Goal: Task Accomplishment & Management: Use online tool/utility

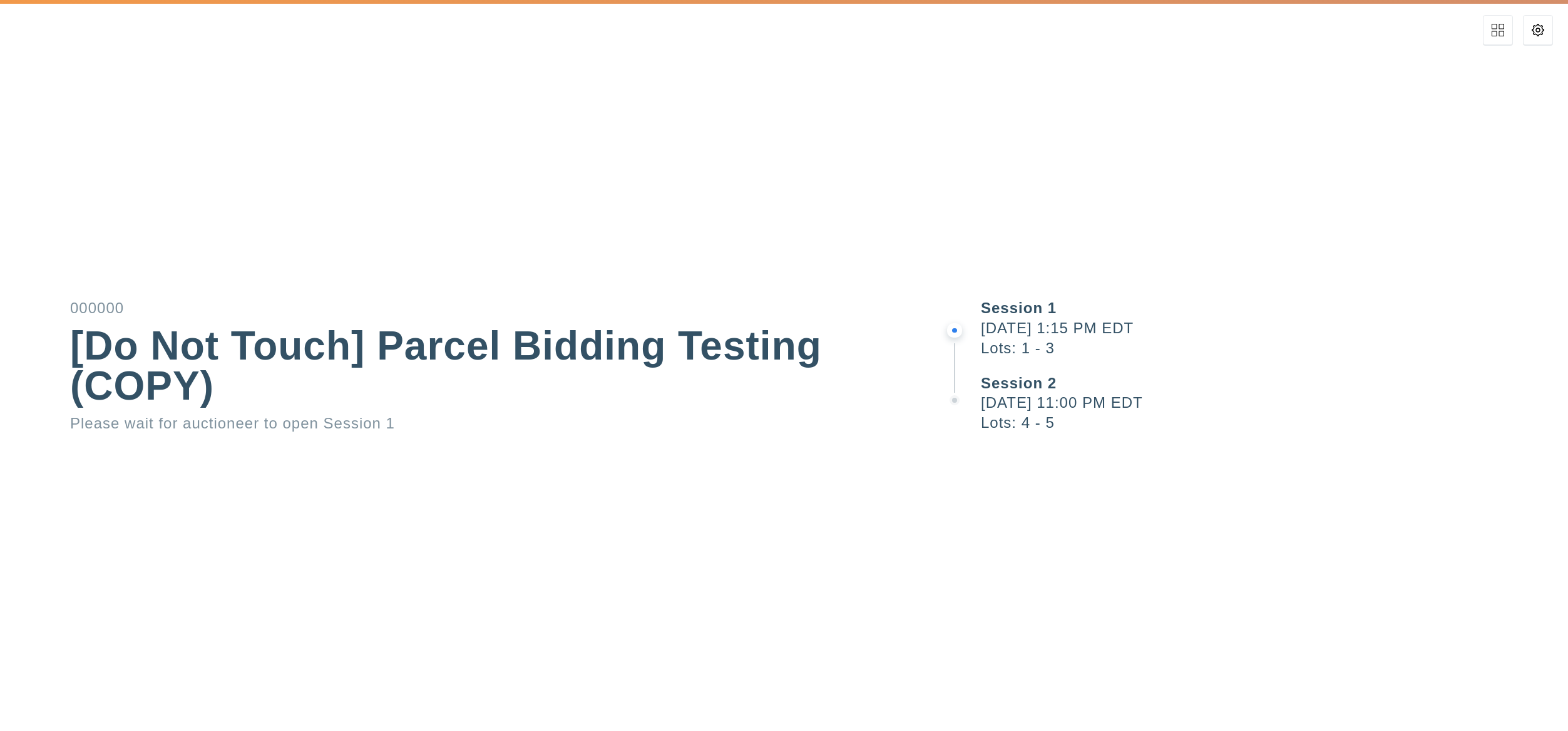
click at [1544, 38] on button at bounding box center [1537, 30] width 30 height 30
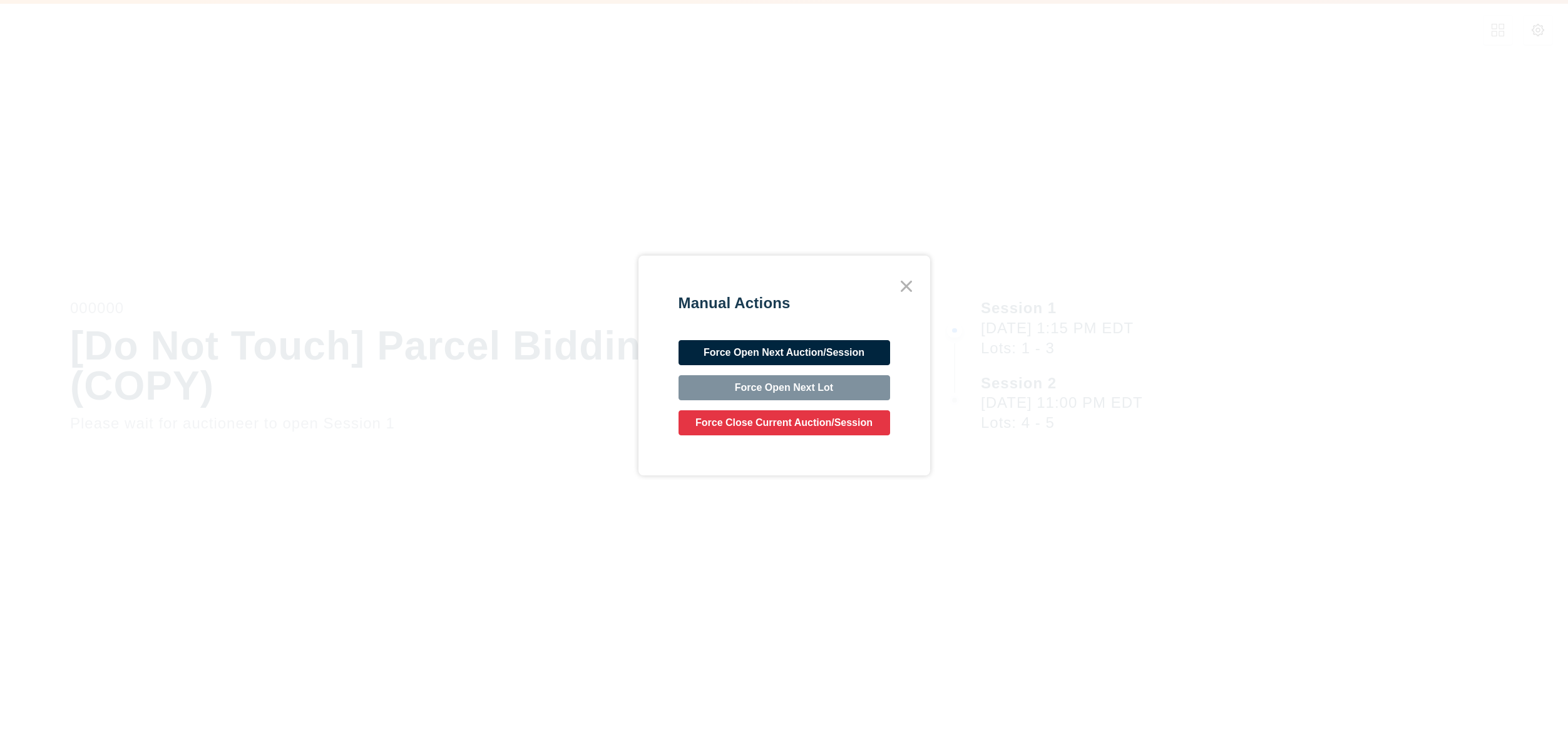
click at [866, 357] on button "Force Open Next Auction/Session" at bounding box center [784, 352] width 212 height 25
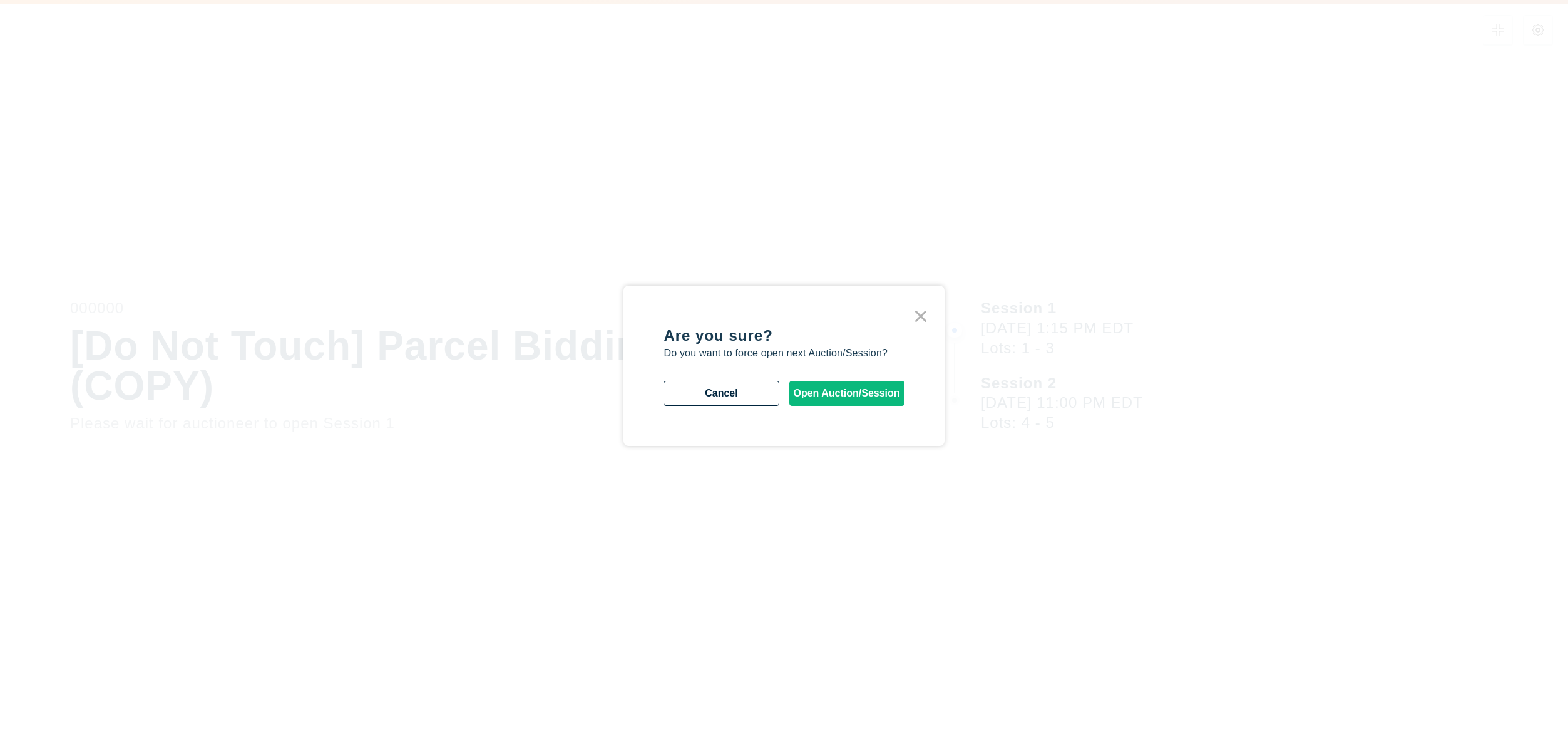
click at [878, 392] on button "Open Auction/Session" at bounding box center [846, 393] width 115 height 25
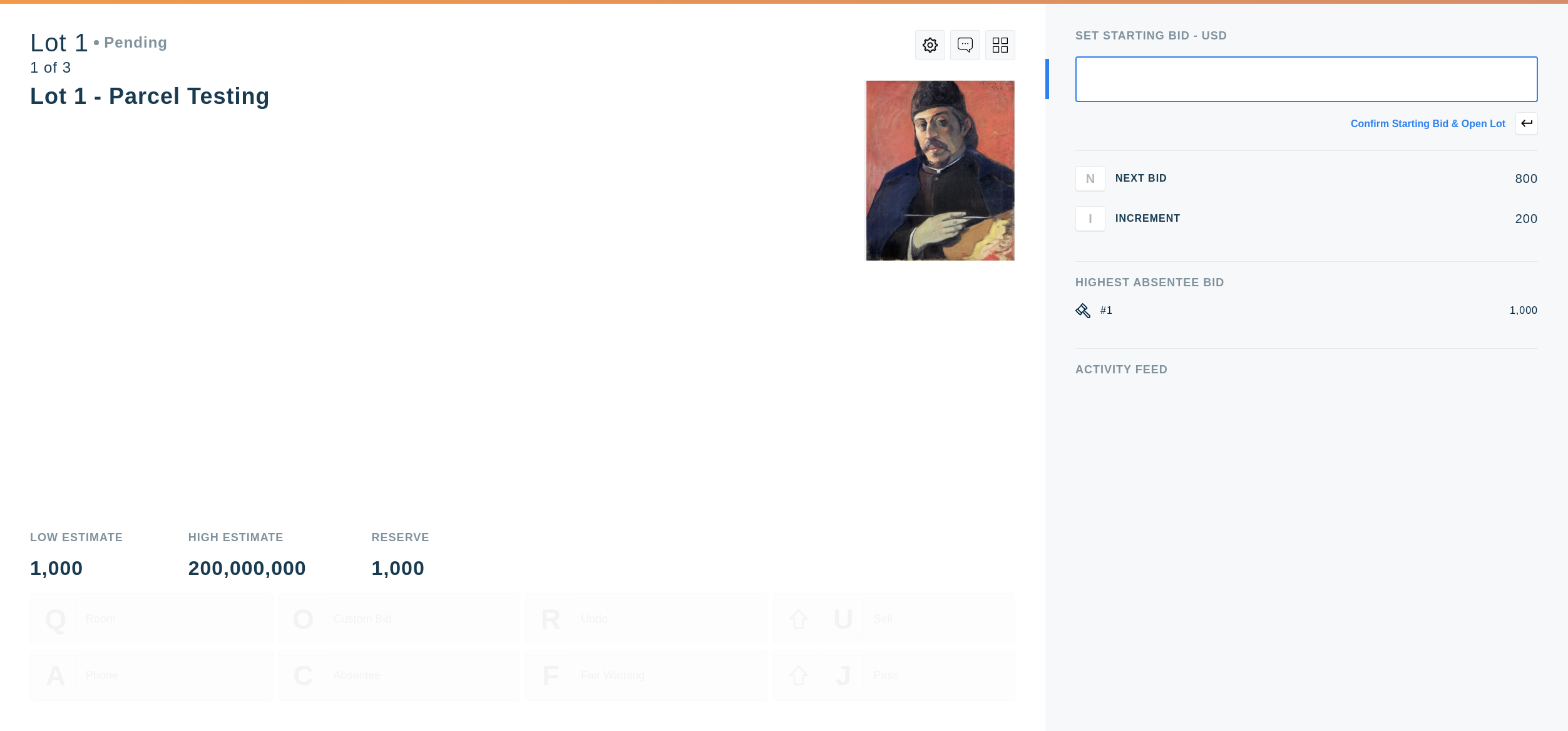
click at [1407, 66] on input "text" at bounding box center [1306, 79] width 463 height 46
type input "1,000"
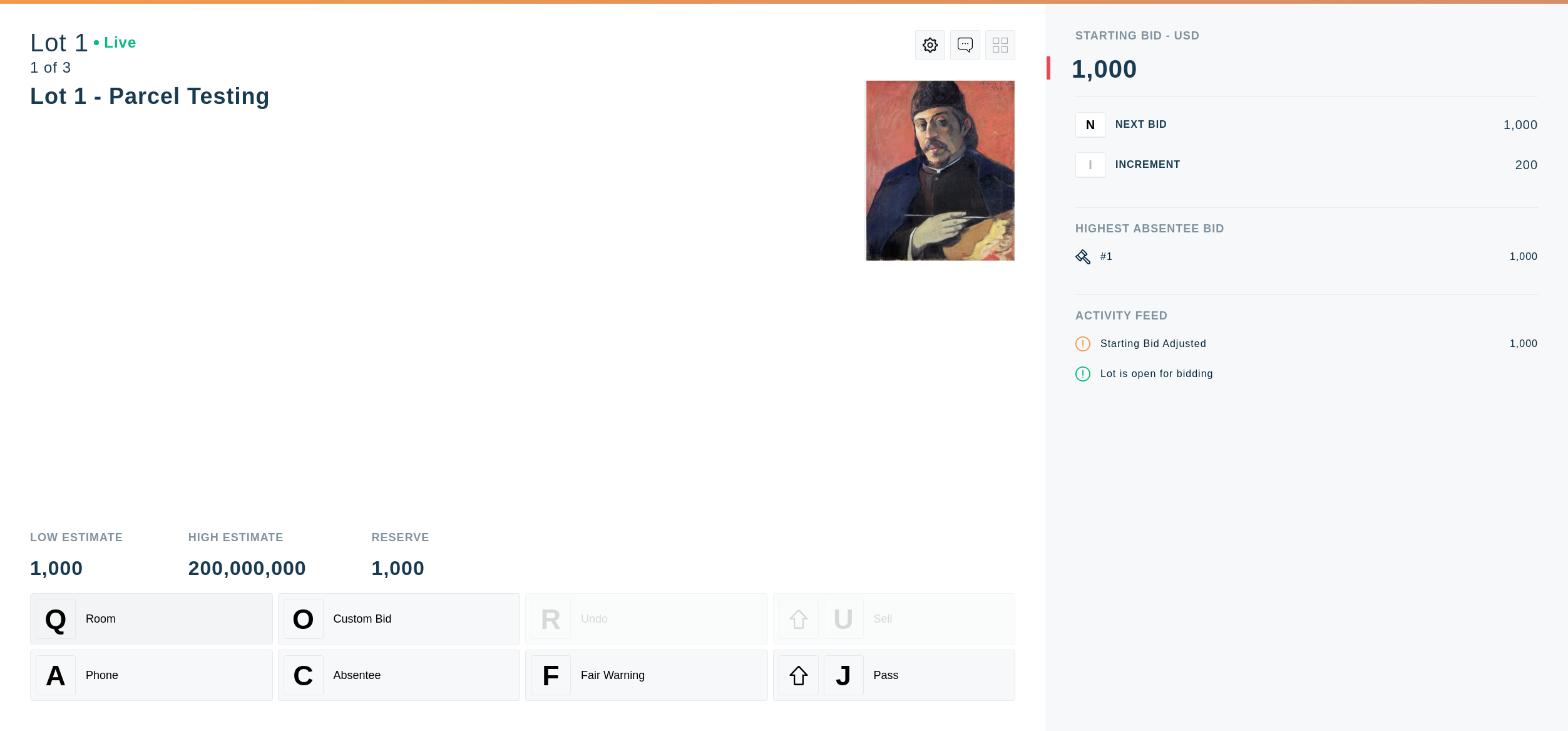
click at [189, 613] on div "Q Room" at bounding box center [151, 619] width 232 height 40
click at [165, 609] on div "Q Room" at bounding box center [151, 619] width 232 height 40
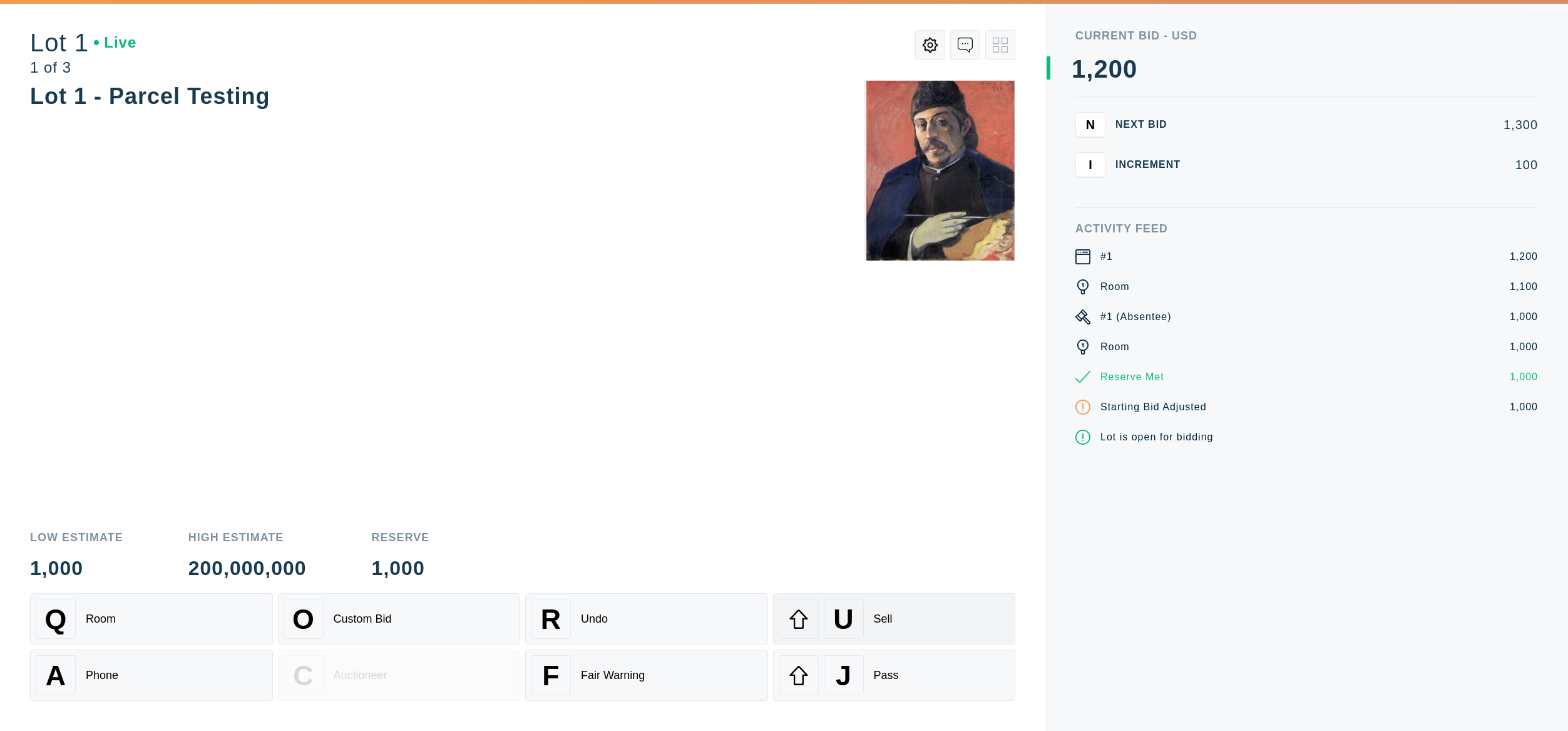
click at [920, 603] on div "U Sell" at bounding box center [894, 619] width 232 height 40
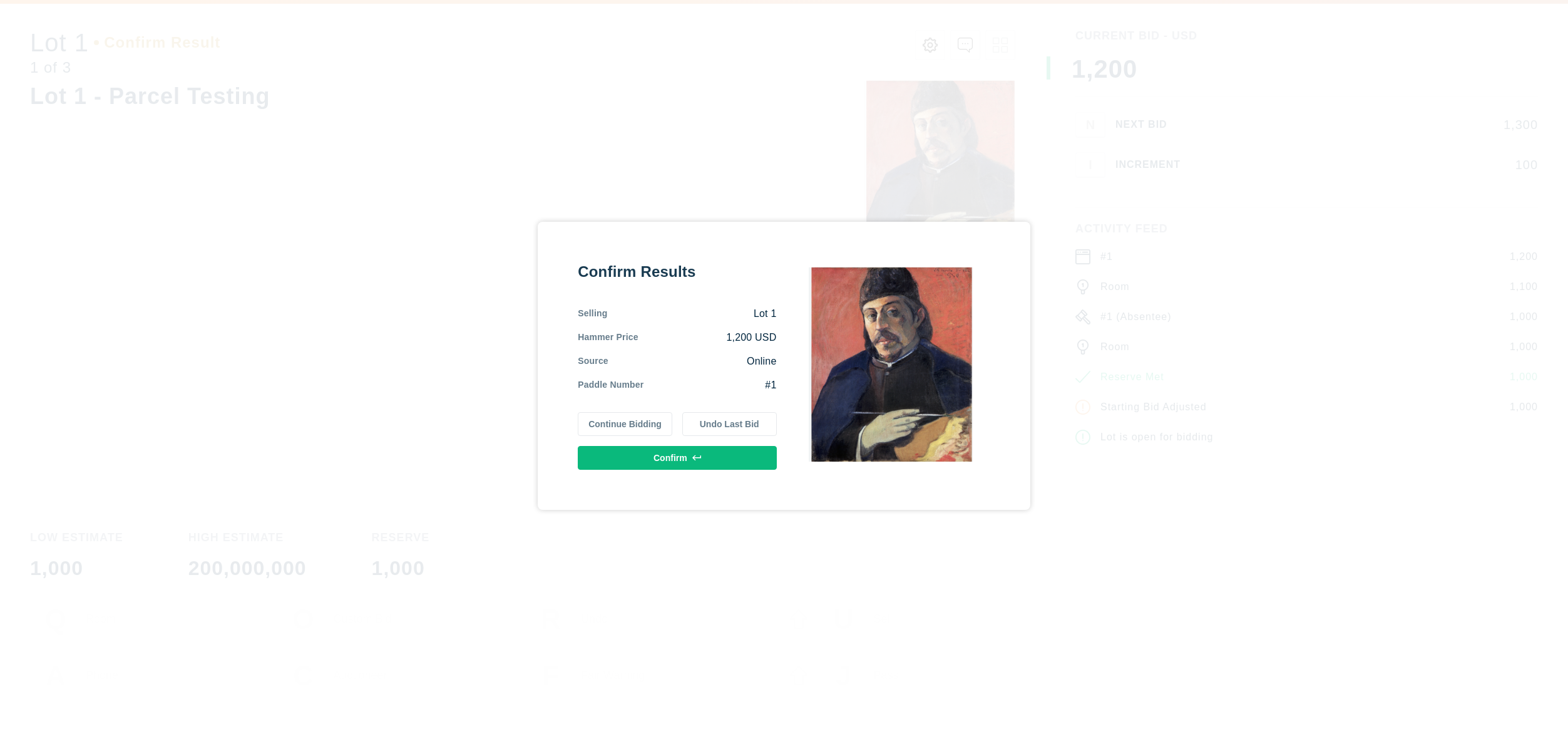
click at [648, 429] on button "Continue Bidding" at bounding box center [625, 424] width 95 height 24
